Goal: Find specific page/section: Find specific page/section

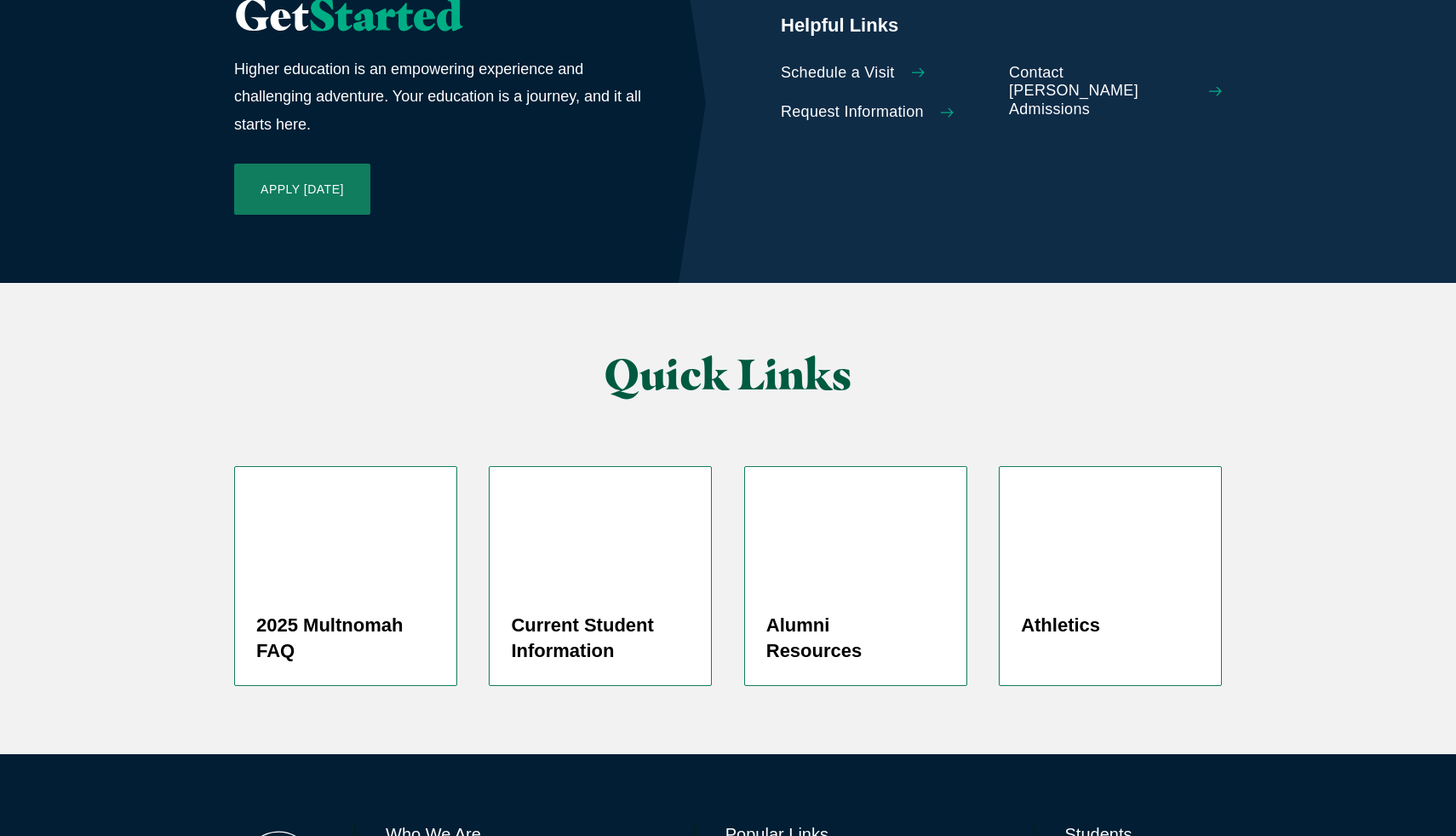
scroll to position [3994, 0]
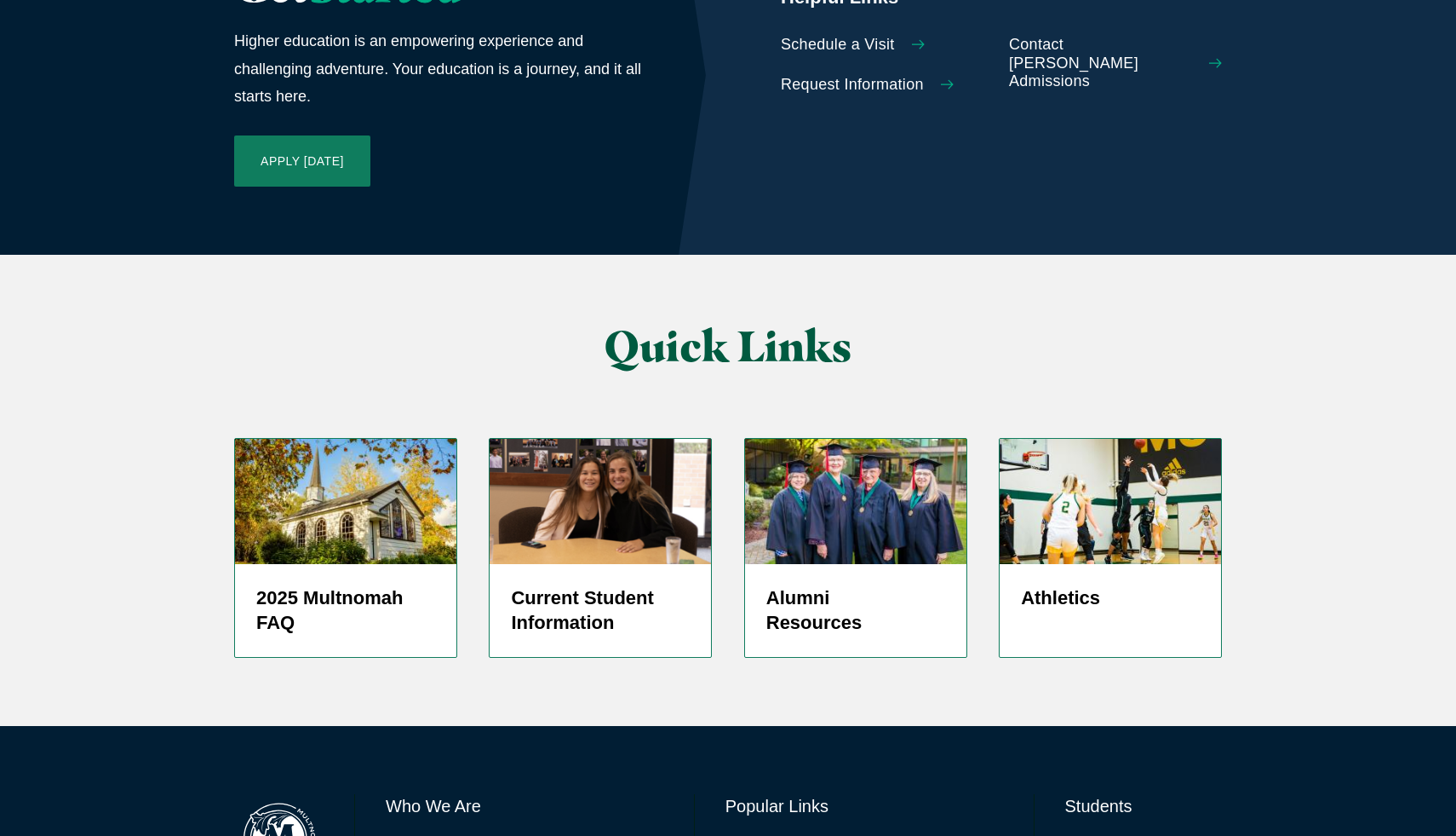
click at [764, 834] on link "Directory" at bounding box center [753, 846] width 54 height 25
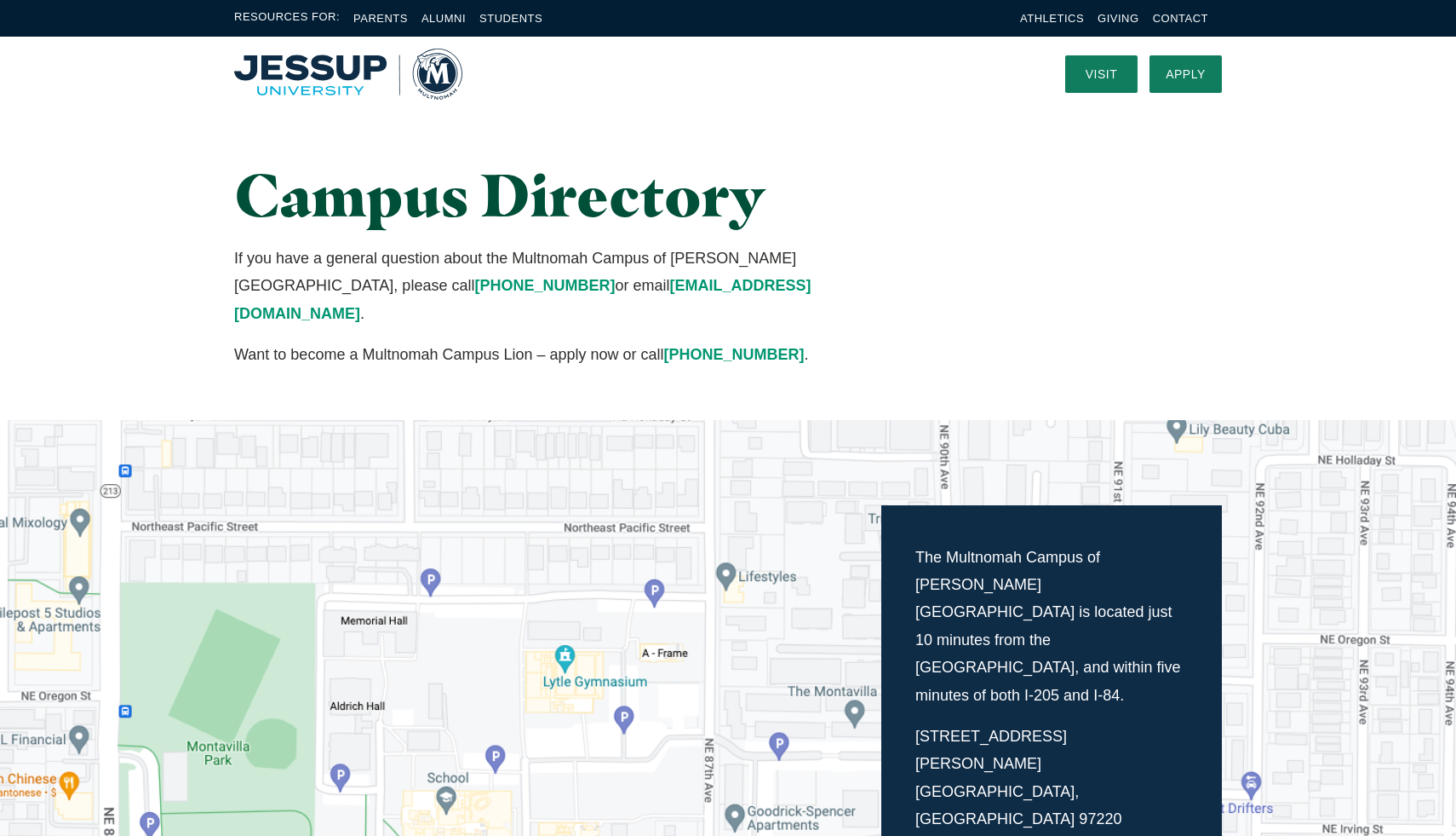
click at [428, 83] on img "Home" at bounding box center [347, 74] width 228 height 51
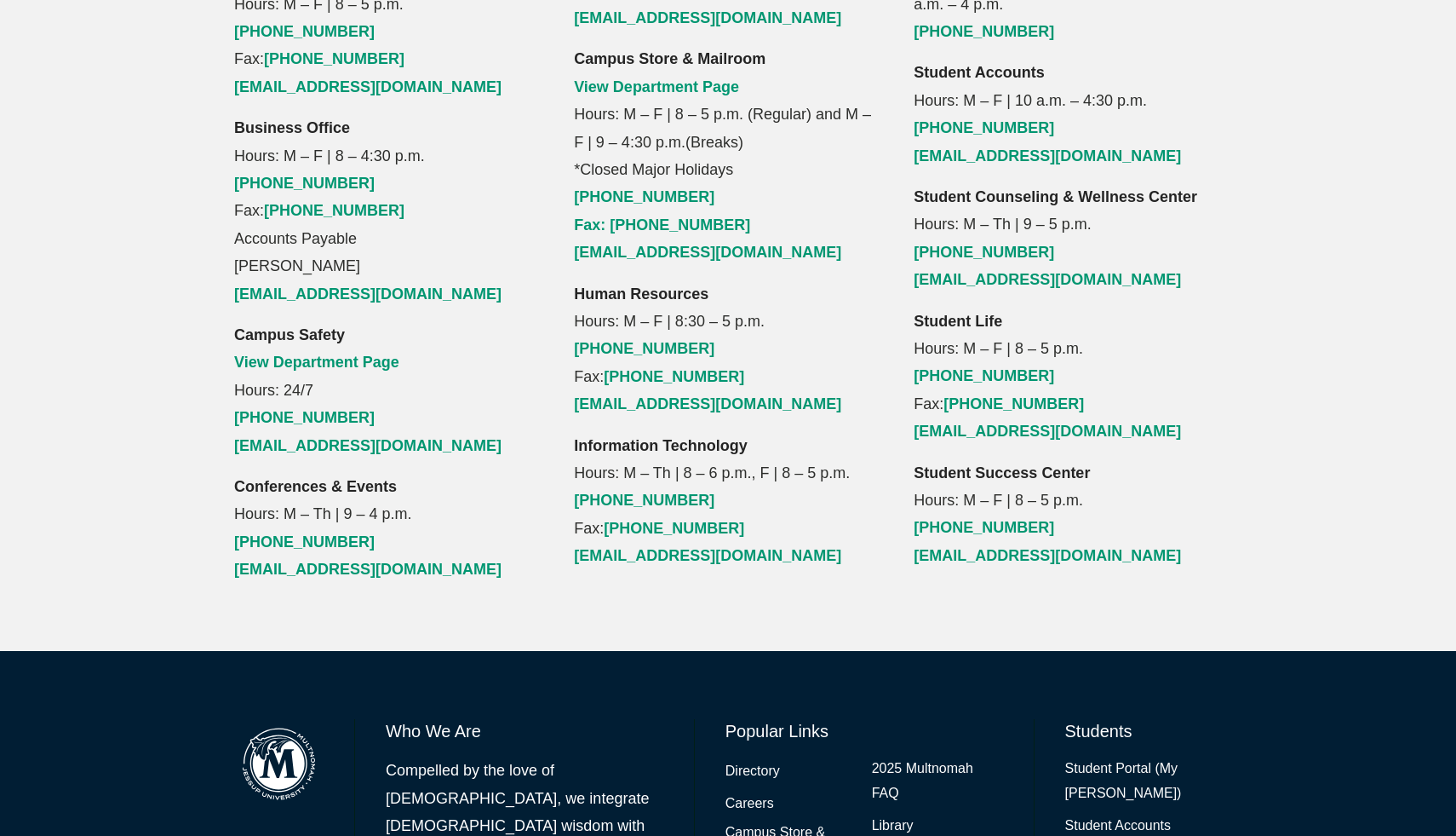
scroll to position [1980, 0]
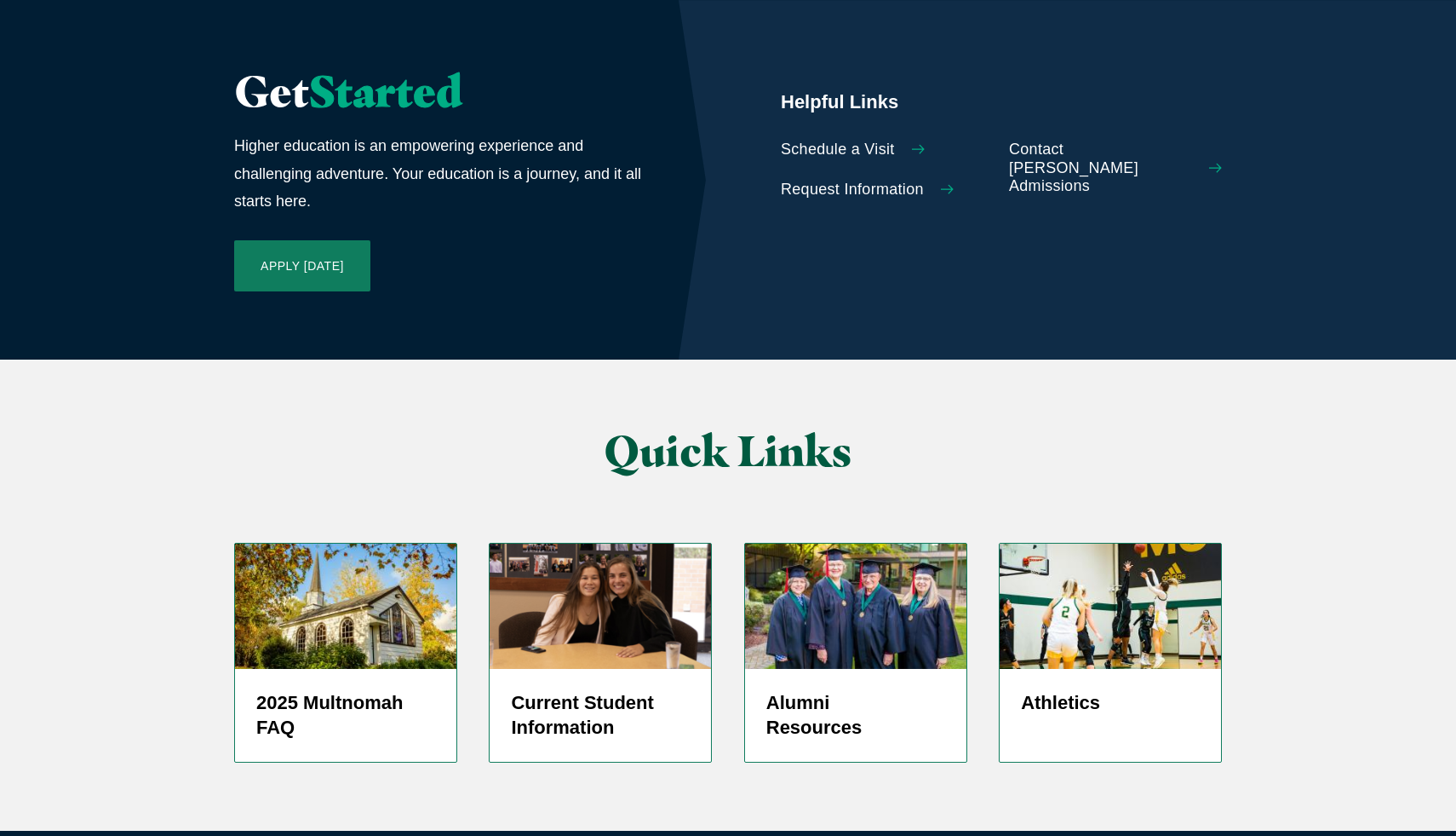
scroll to position [3994, 0]
